Goal: Obtain resource: Obtain resource

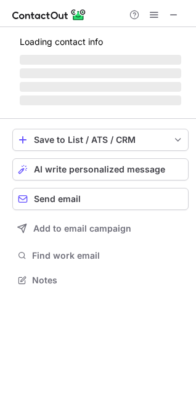
scroll to position [276, 196]
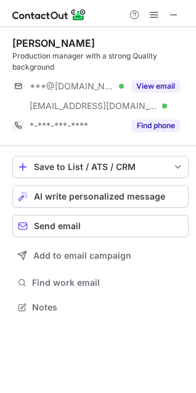
scroll to position [299, 196]
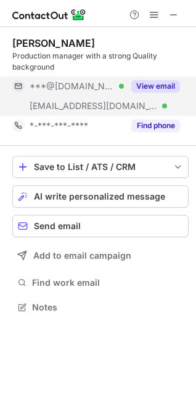
click at [145, 86] on button "View email" at bounding box center [155, 86] width 49 height 12
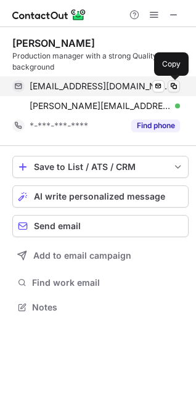
click at [172, 85] on span at bounding box center [174, 86] width 10 height 10
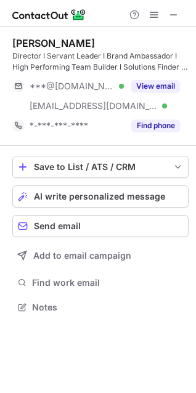
scroll to position [299, 196]
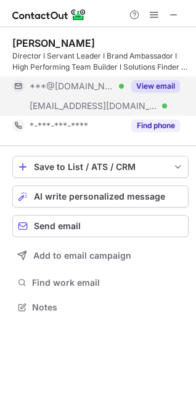
click at [148, 86] on button "View email" at bounding box center [155, 86] width 49 height 12
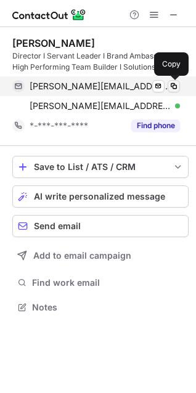
click at [177, 86] on span at bounding box center [174, 86] width 10 height 10
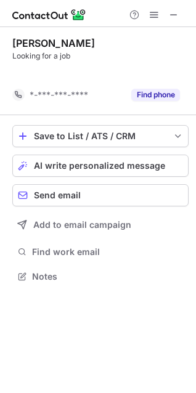
scroll to position [248, 196]
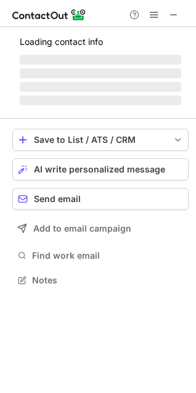
scroll to position [268, 196]
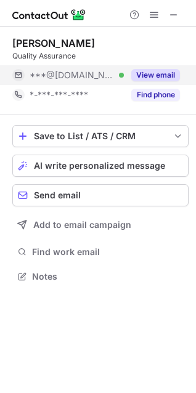
click at [161, 73] on button "View email" at bounding box center [155, 75] width 49 height 12
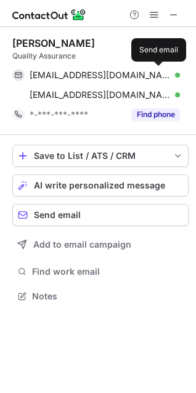
scroll to position [287, 196]
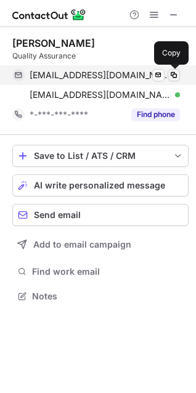
click at [172, 71] on span at bounding box center [174, 75] width 10 height 10
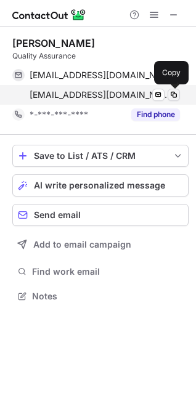
click at [171, 95] on span at bounding box center [174, 95] width 10 height 10
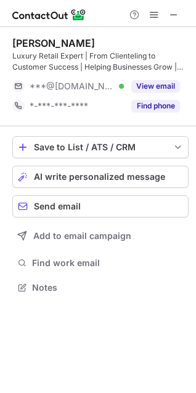
scroll to position [279, 196]
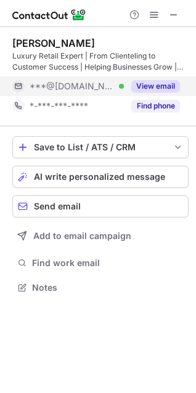
click at [150, 87] on button "View email" at bounding box center [155, 86] width 49 height 12
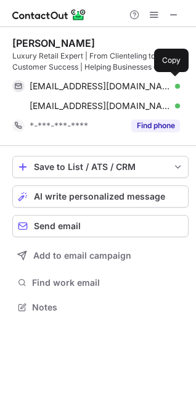
scroll to position [299, 196]
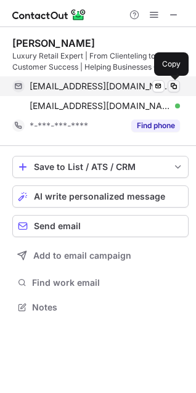
click at [177, 84] on span at bounding box center [174, 86] width 10 height 10
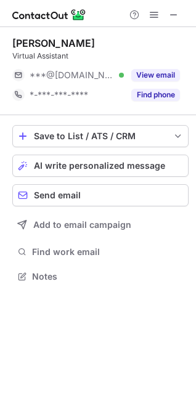
scroll to position [268, 196]
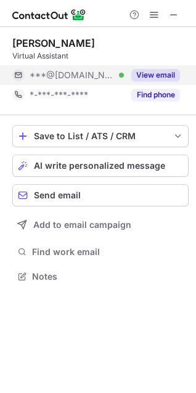
click at [146, 75] on button "View email" at bounding box center [155, 75] width 49 height 12
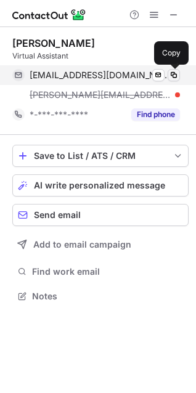
click at [175, 73] on span at bounding box center [174, 75] width 10 height 10
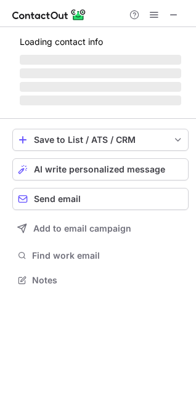
scroll to position [327, 196]
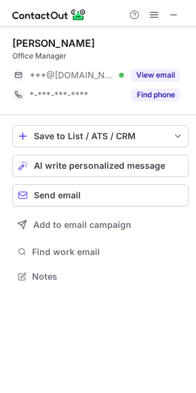
scroll to position [268, 196]
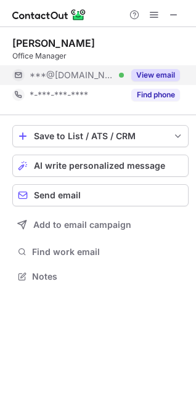
click at [135, 71] on button "View email" at bounding box center [155, 75] width 49 height 12
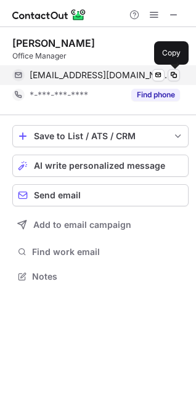
click at [172, 74] on span at bounding box center [174, 75] width 10 height 10
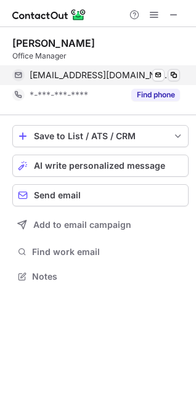
click at [172, 74] on span at bounding box center [174, 75] width 10 height 10
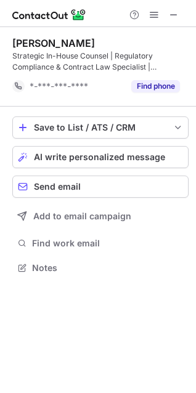
scroll to position [259, 196]
